Goal: Navigation & Orientation: Find specific page/section

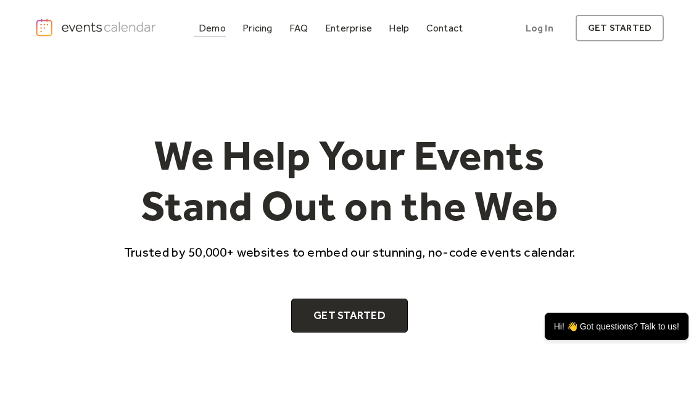
click at [220, 27] on div "Demo" at bounding box center [212, 28] width 27 height 7
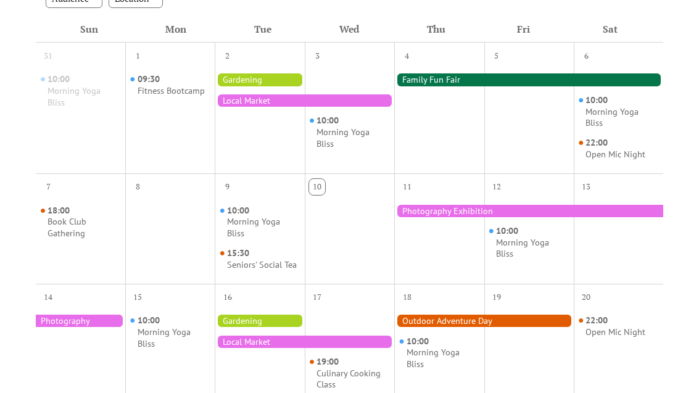
scroll to position [142, 0]
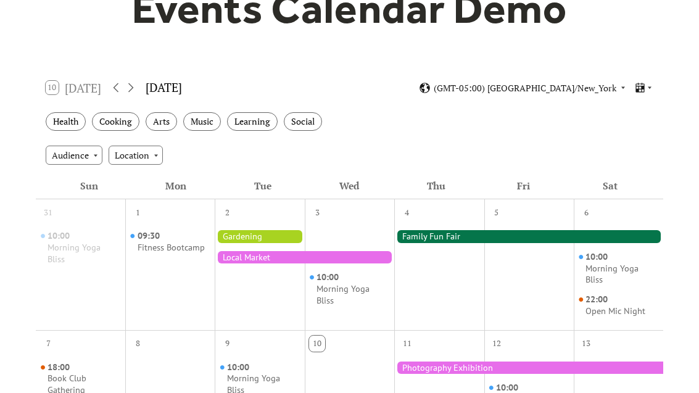
click at [446, 237] on div at bounding box center [528, 236] width 269 height 12
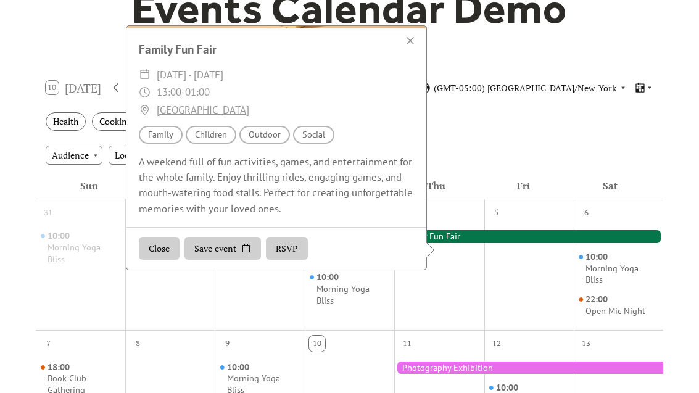
scroll to position [146, 0]
click at [403, 32] on div at bounding box center [409, 40] width 17 height 17
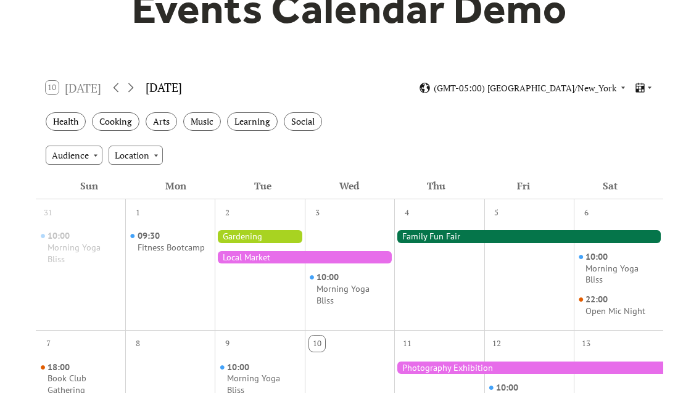
click at [445, 225] on div at bounding box center [438, 274] width 89 height 102
click at [438, 236] on div at bounding box center [528, 236] width 269 height 12
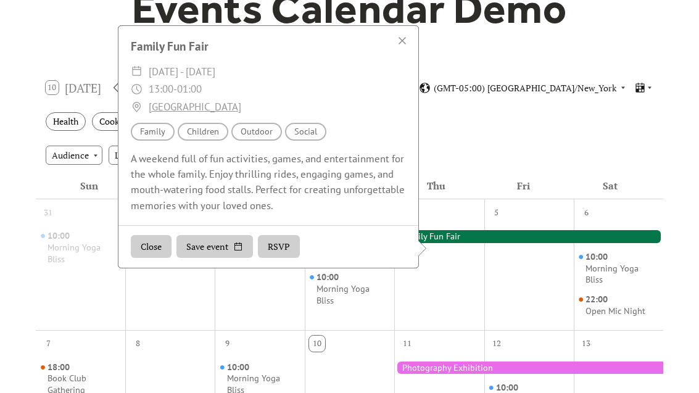
scroll to position [148, 0]
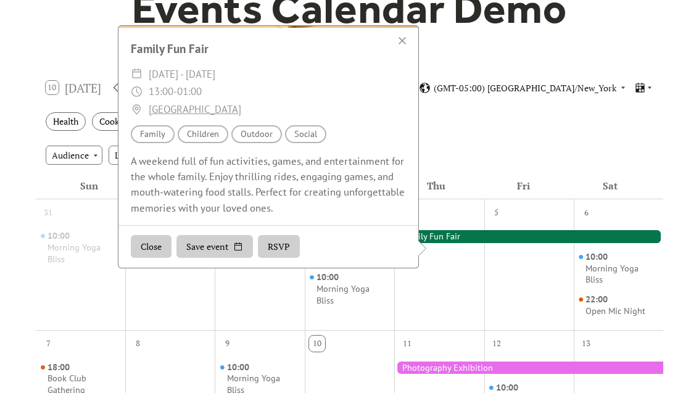
click at [498, 141] on div "Audience Location" at bounding box center [350, 154] width 628 height 33
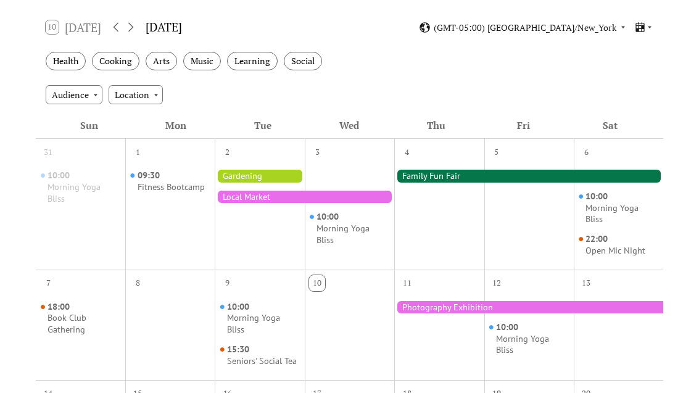
scroll to position [212, 0]
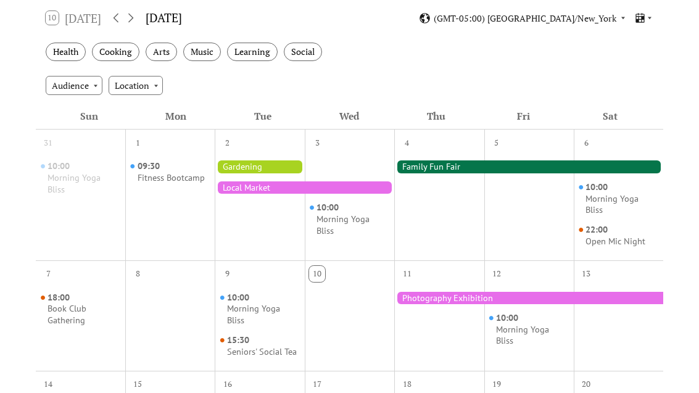
click at [332, 188] on div at bounding box center [304, 187] width 179 height 12
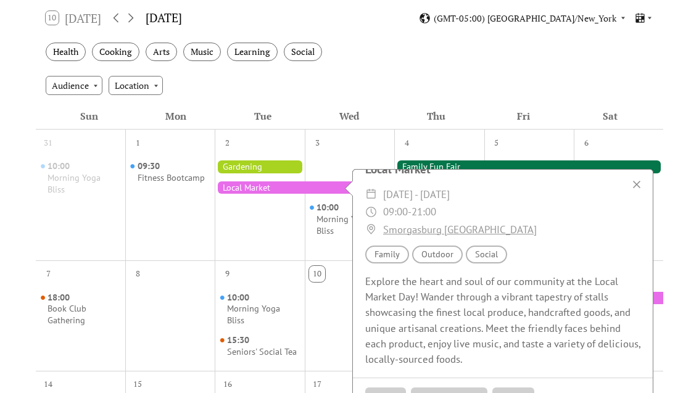
scroll to position [170, 0]
click at [485, 122] on div "Fri" at bounding box center [523, 116] width 87 height 27
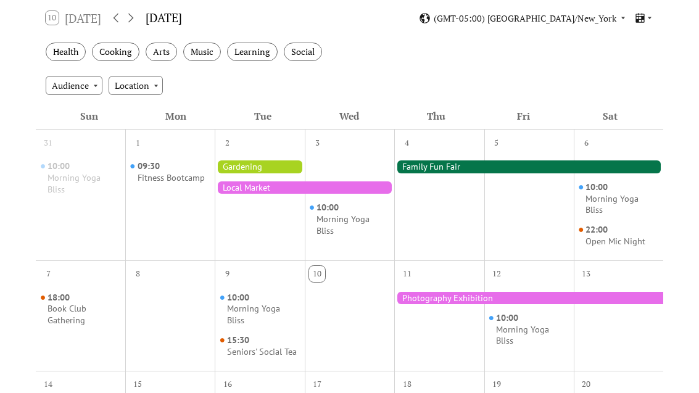
click at [448, 73] on div "Audience Location" at bounding box center [350, 84] width 628 height 33
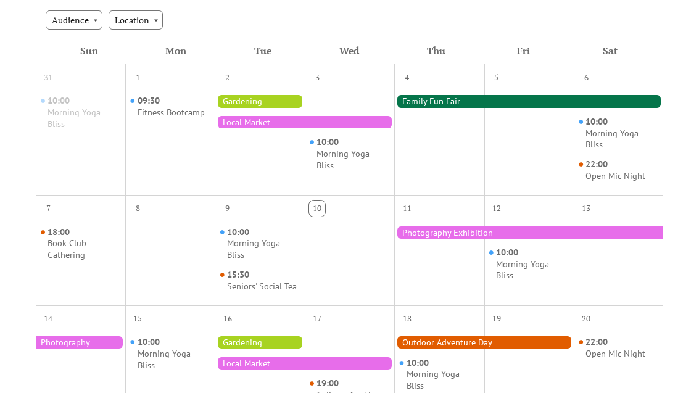
scroll to position [0, 0]
